Goal: Transaction & Acquisition: Download file/media

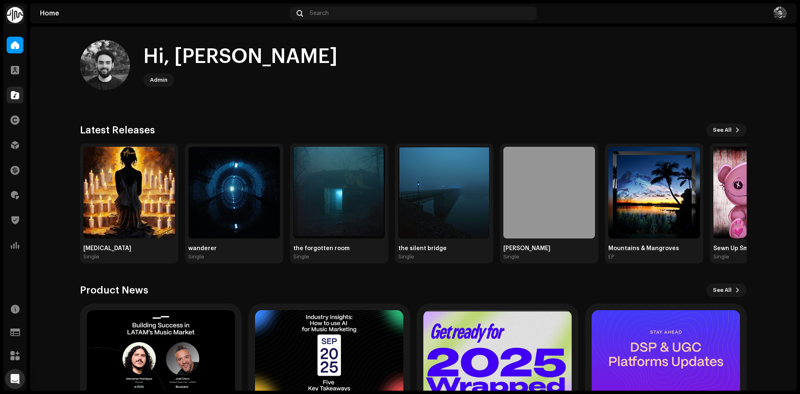
click at [18, 103] on div "Catalog" at bounding box center [14, 94] width 23 height 23
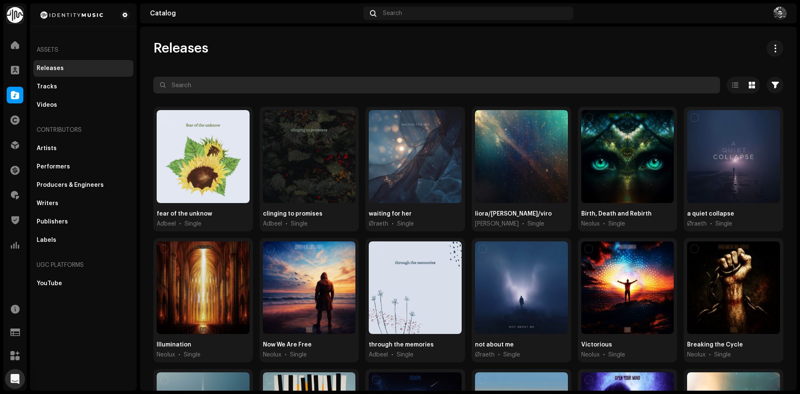
click at [220, 84] on input "text" at bounding box center [436, 85] width 567 height 17
paste input "7316481019336"
type input "7316481019336"
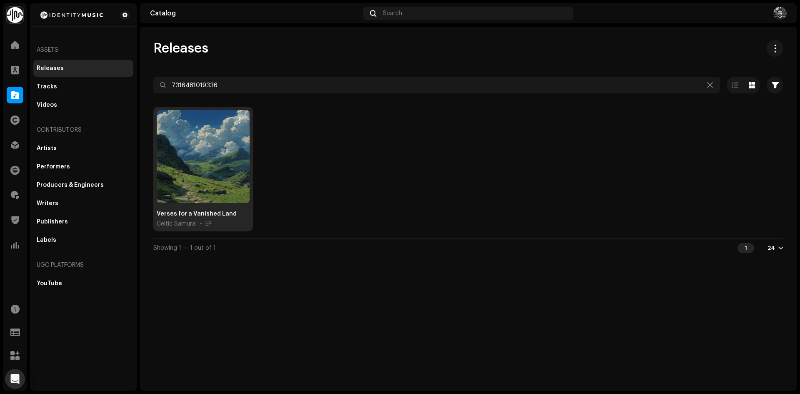
click at [220, 133] on div at bounding box center [203, 156] width 93 height 93
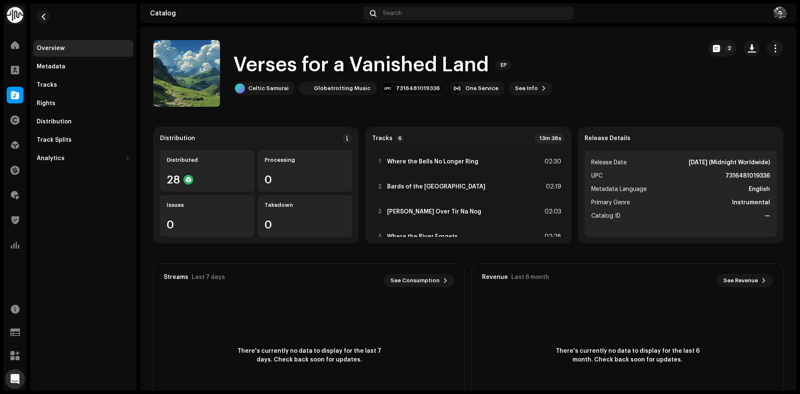
click at [85, 76] on div "Overview Metadata Tracks Rights Distribution Track Splits Analytics Consumption…" at bounding box center [83, 103] width 100 height 127
click at [83, 78] on div "Tracks" at bounding box center [83, 85] width 100 height 17
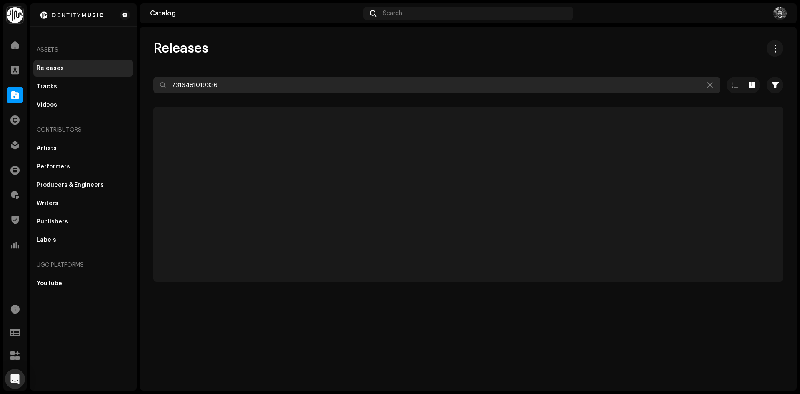
click at [253, 92] on input "7316481019336" at bounding box center [436, 85] width 567 height 17
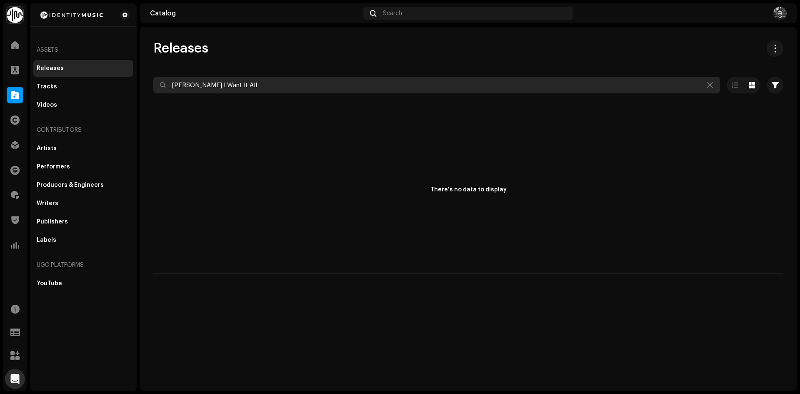
click at [269, 79] on input "[PERSON_NAME] I Want It All" at bounding box center [436, 85] width 567 height 17
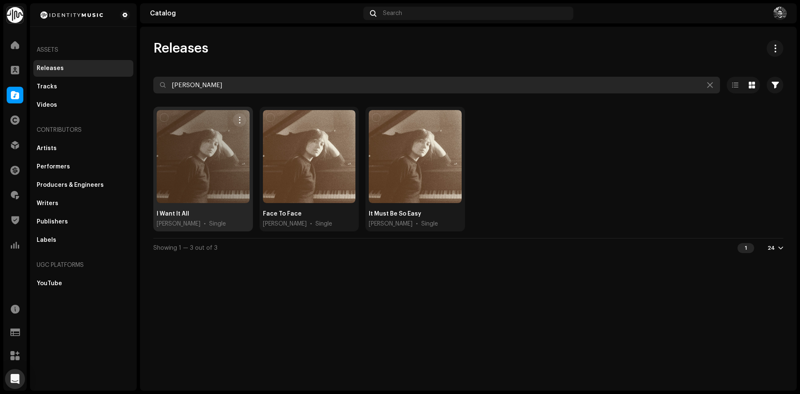
type input "[PERSON_NAME]"
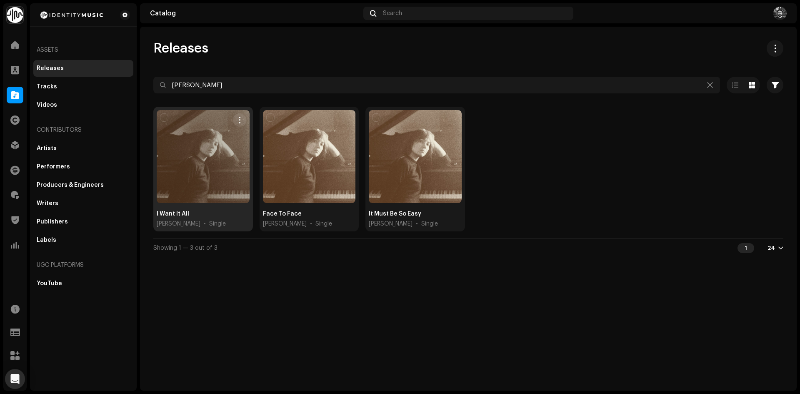
click at [192, 158] on div at bounding box center [203, 156] width 93 height 93
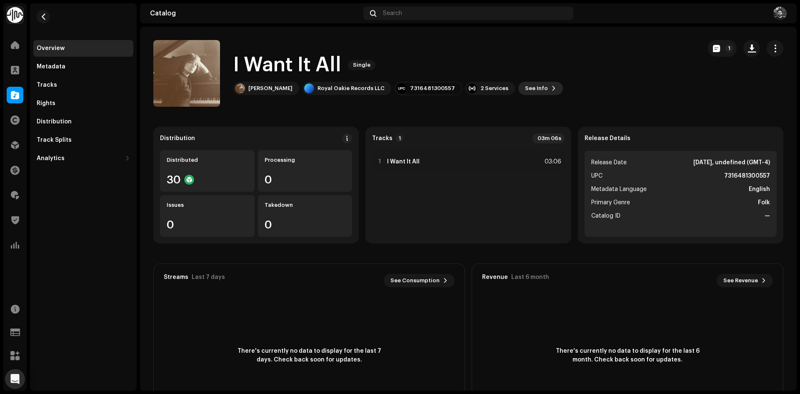
click at [525, 88] on span "See Info" at bounding box center [536, 88] width 23 height 17
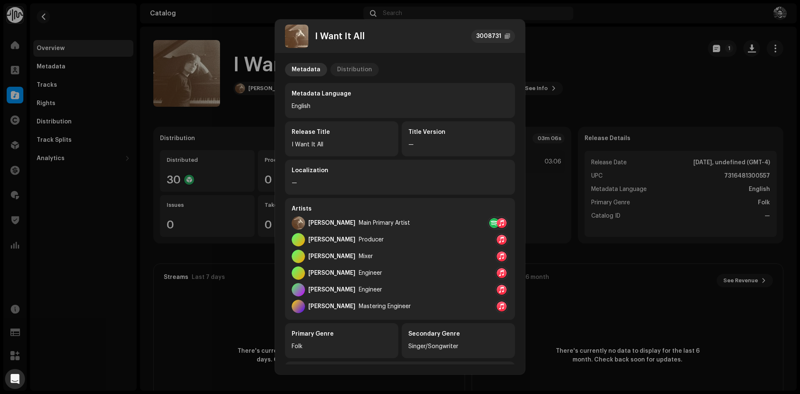
click at [363, 73] on div "Distribution" at bounding box center [354, 69] width 35 height 13
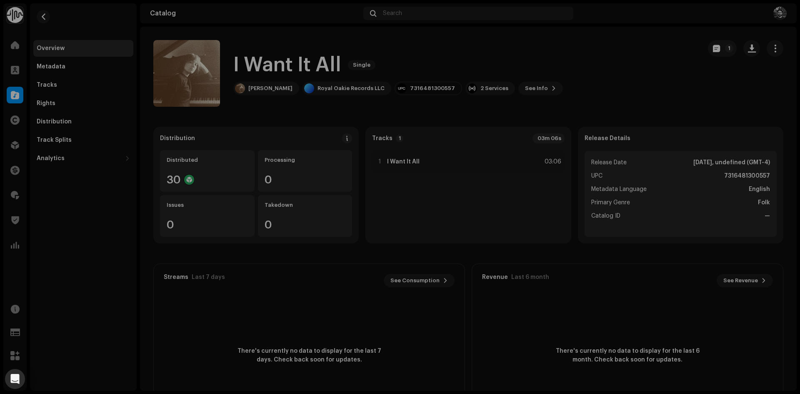
click at [545, 100] on div "I Want It All 3008731 Metadata Distribution Release Date [DATE], undefined (GMT…" at bounding box center [400, 197] width 800 height 394
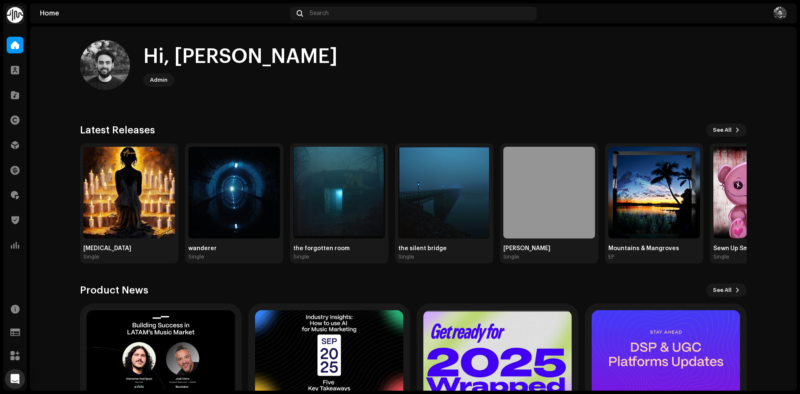
click at [677, 38] on div "Hi, Tomás Admin Check out the latest Product Updates for Check Product Updates …" at bounding box center [413, 244] width 667 height 435
click at [18, 78] on div at bounding box center [15, 70] width 17 height 17
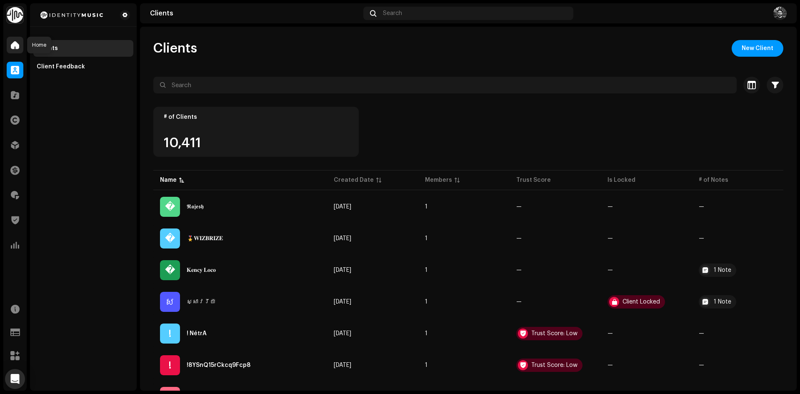
click at [12, 45] on span at bounding box center [15, 45] width 8 height 7
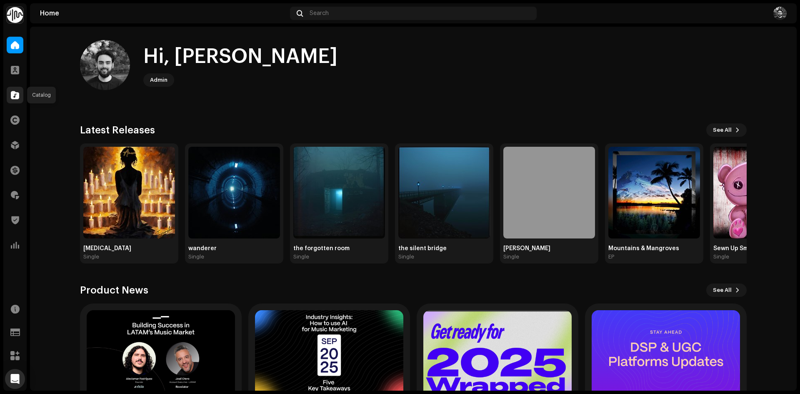
click at [18, 98] on span at bounding box center [15, 95] width 8 height 7
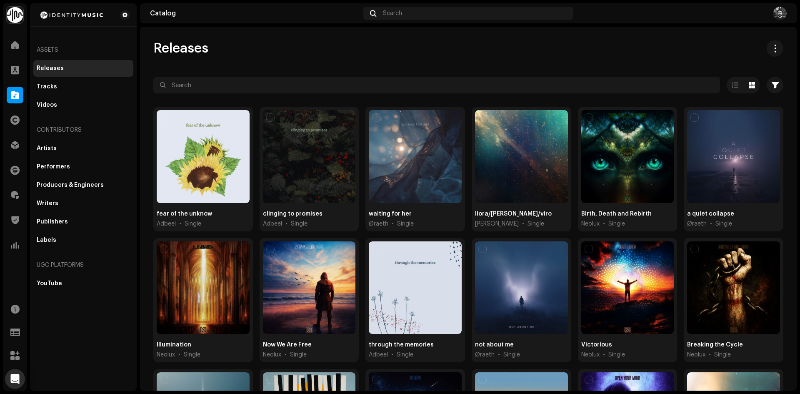
click at [225, 75] on div "Releases Selected 0 Select all 47844 Options Filters Distribution status Never …" at bounding box center [468, 345] width 657 height 611
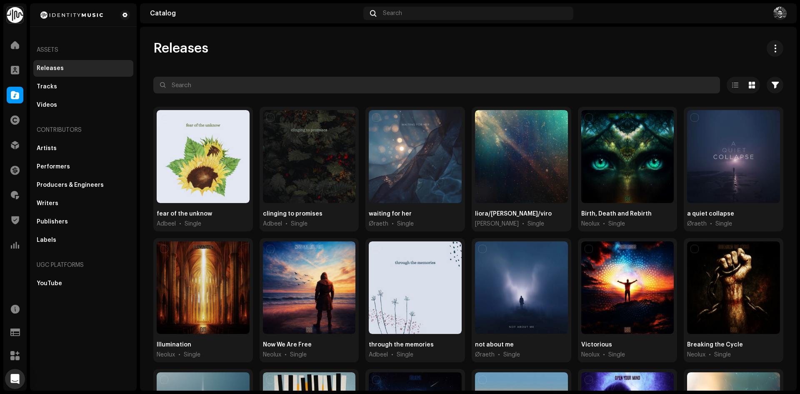
drag, startPoint x: 235, startPoint y: 78, endPoint x: 230, endPoint y: 84, distance: 8.2
click at [235, 78] on input "text" at bounding box center [436, 85] width 567 height 17
type input "G"
type input "7316481014096"
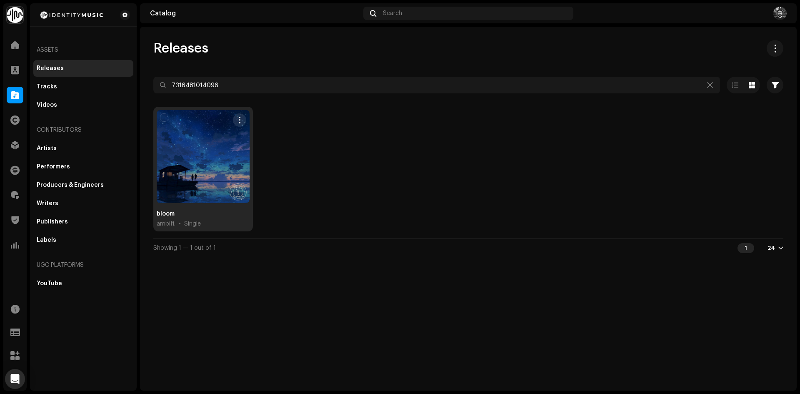
click at [226, 154] on div at bounding box center [203, 156] width 93 height 93
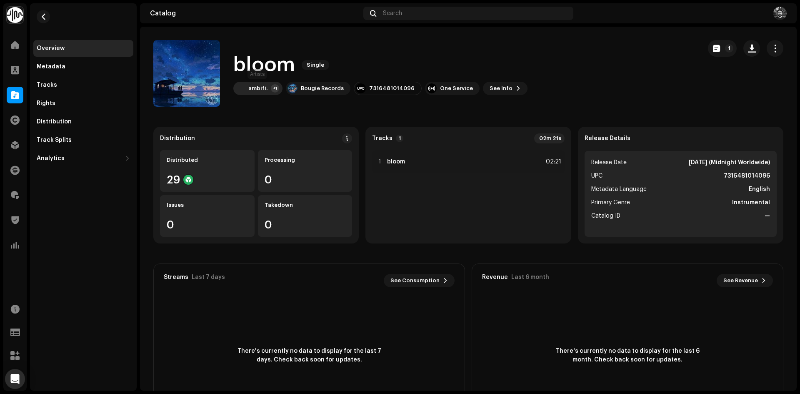
click at [245, 94] on div "ambifi. +1" at bounding box center [257, 88] width 49 height 13
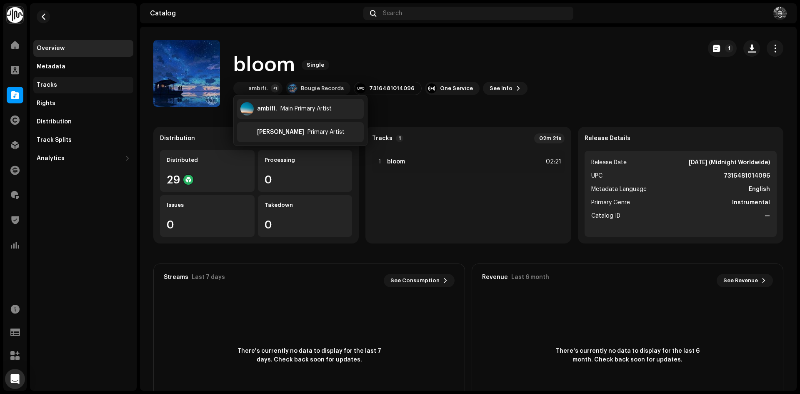
click at [85, 83] on div "Tracks" at bounding box center [83, 85] width 93 height 7
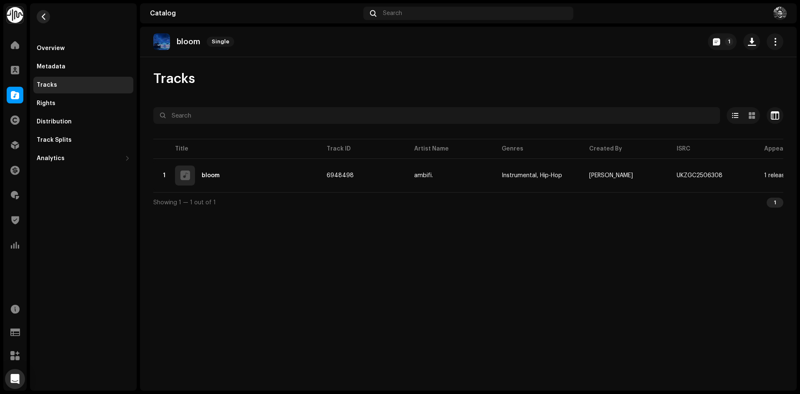
click at [48, 17] on button "button" at bounding box center [43, 16] width 13 height 13
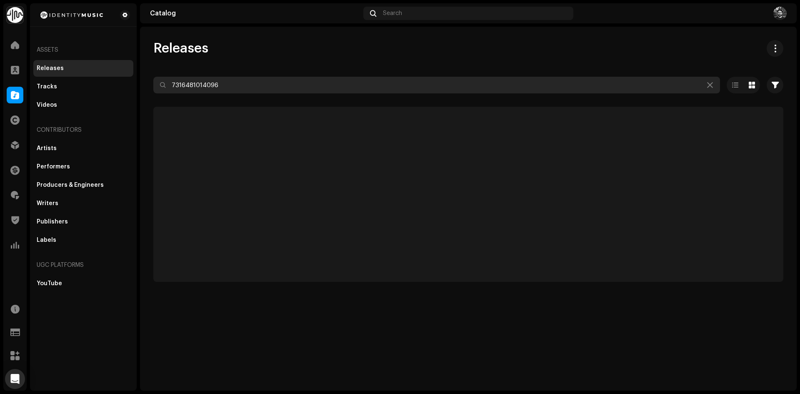
click at [219, 81] on input "7316481014096" at bounding box center [436, 85] width 567 height 17
click at [220, 81] on input "7316481014096" at bounding box center [436, 85] width 567 height 17
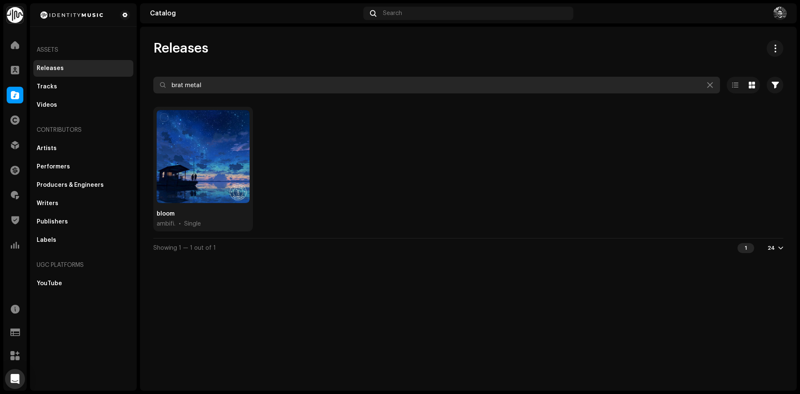
type input "brat metal"
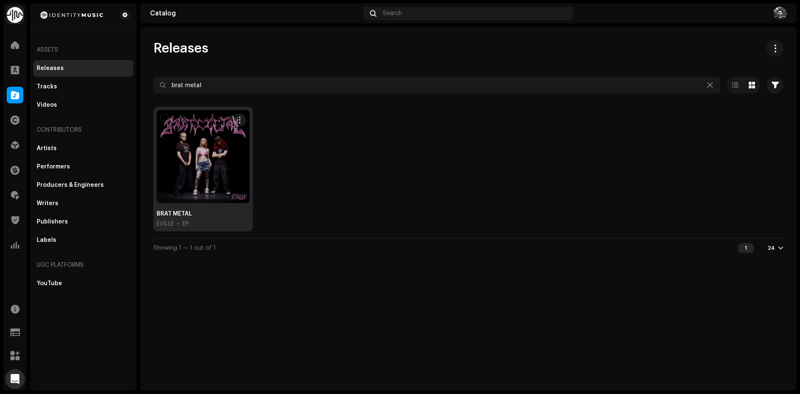
click at [201, 143] on div at bounding box center [203, 156] width 93 height 93
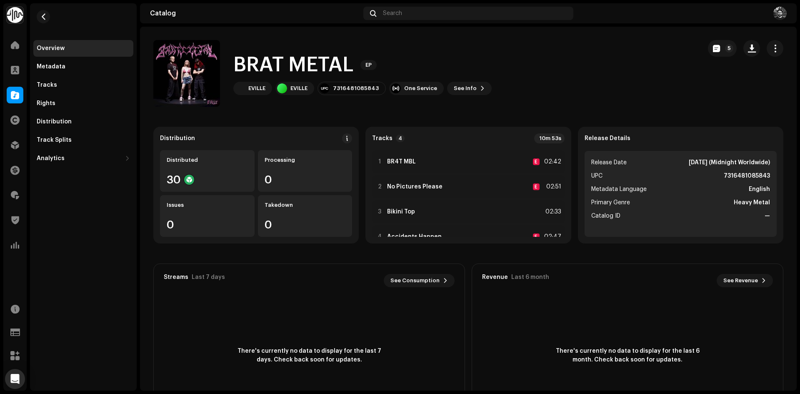
click at [754, 53] on re-m-actions-button at bounding box center [751, 48] width 17 height 17
click at [748, 53] on button "button" at bounding box center [751, 48] width 17 height 17
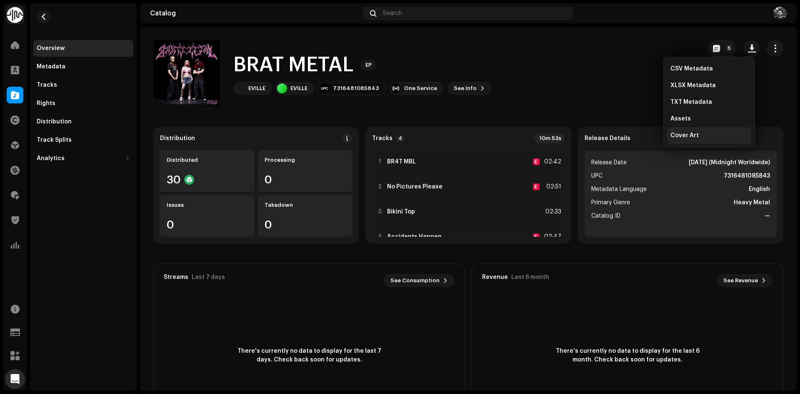
click at [696, 138] on span "Cover Art" at bounding box center [684, 135] width 28 height 7
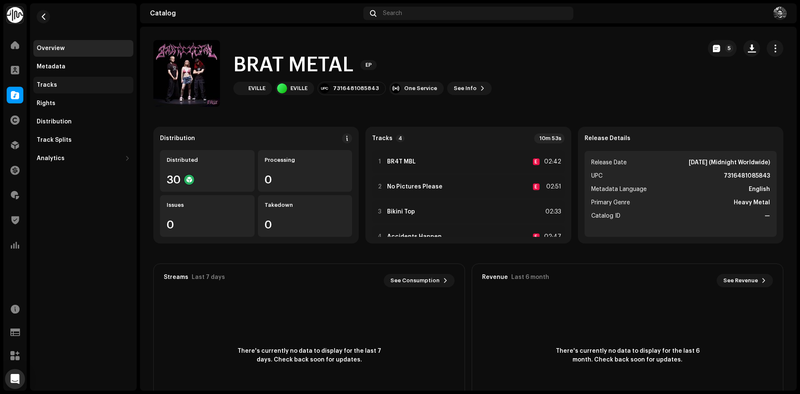
click at [118, 82] on div "Tracks" at bounding box center [83, 85] width 93 height 7
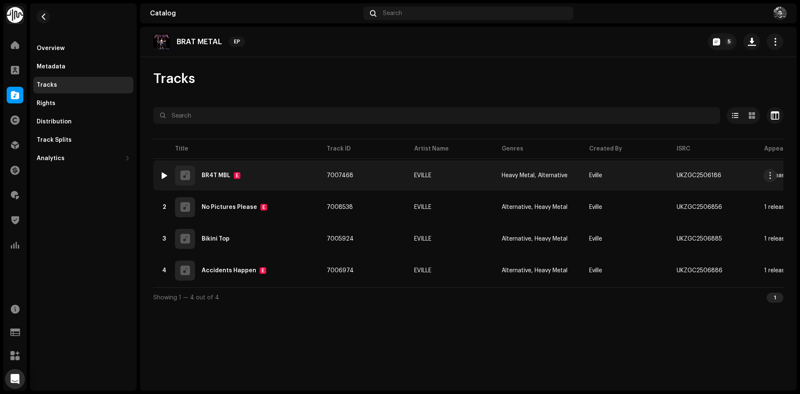
click at [163, 178] on div at bounding box center [164, 175] width 6 height 7
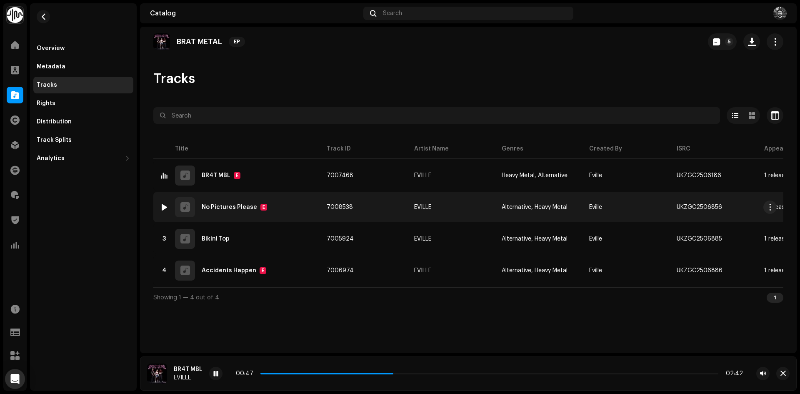
click at [164, 206] on div at bounding box center [164, 207] width 6 height 7
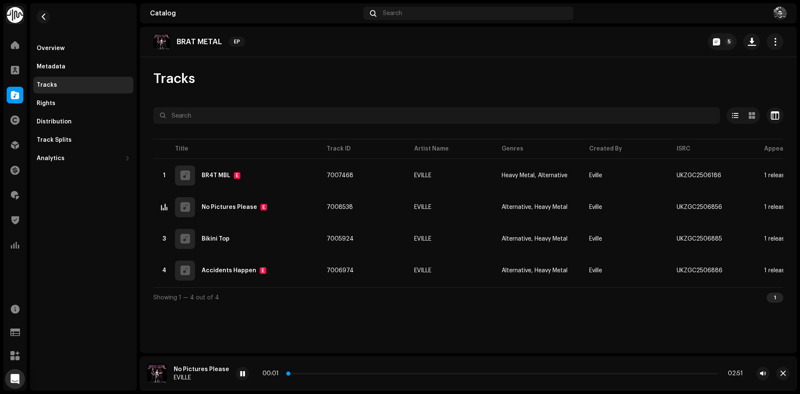
click at [326, 374] on p-slider at bounding box center [502, 374] width 431 height 2
click at [368, 375] on div "00:18 02:51" at bounding box center [503, 373] width 480 height 7
click at [375, 373] on p-slider at bounding box center [502, 374] width 431 height 2
click at [237, 378] on div at bounding box center [242, 373] width 13 height 13
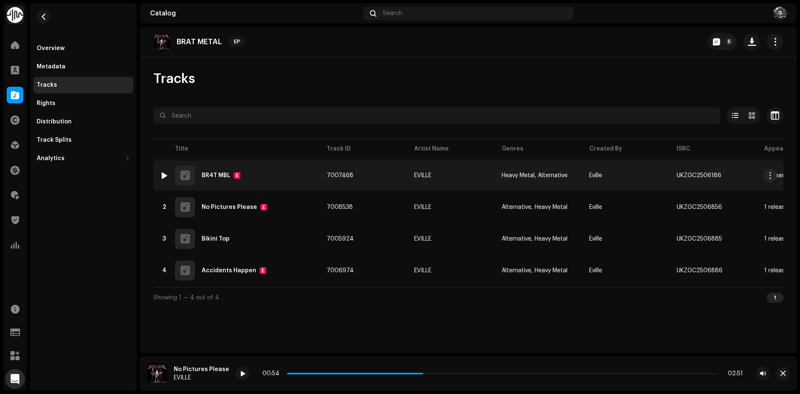
click at [161, 176] on div at bounding box center [164, 175] width 6 height 7
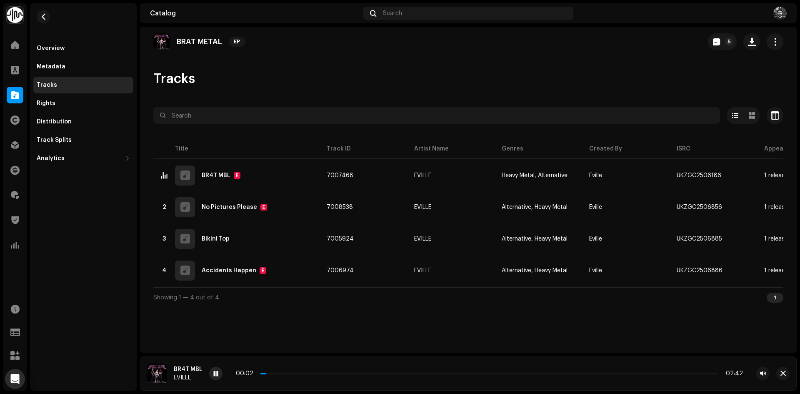
click at [213, 372] on span at bounding box center [215, 373] width 5 height 7
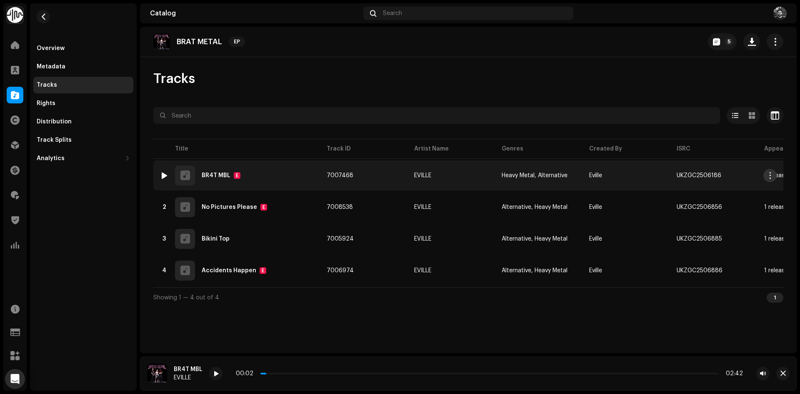
click at [771, 179] on button "button" at bounding box center [769, 175] width 13 height 13
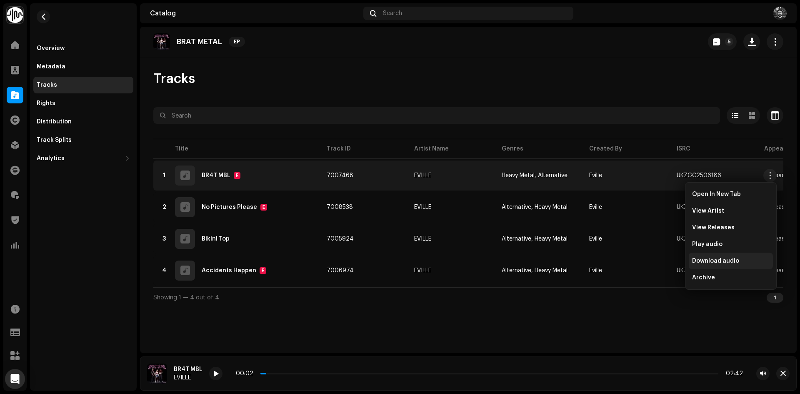
click at [753, 258] on div "Download audio" at bounding box center [731, 261] width 78 height 7
